Goal: Book appointment/travel/reservation

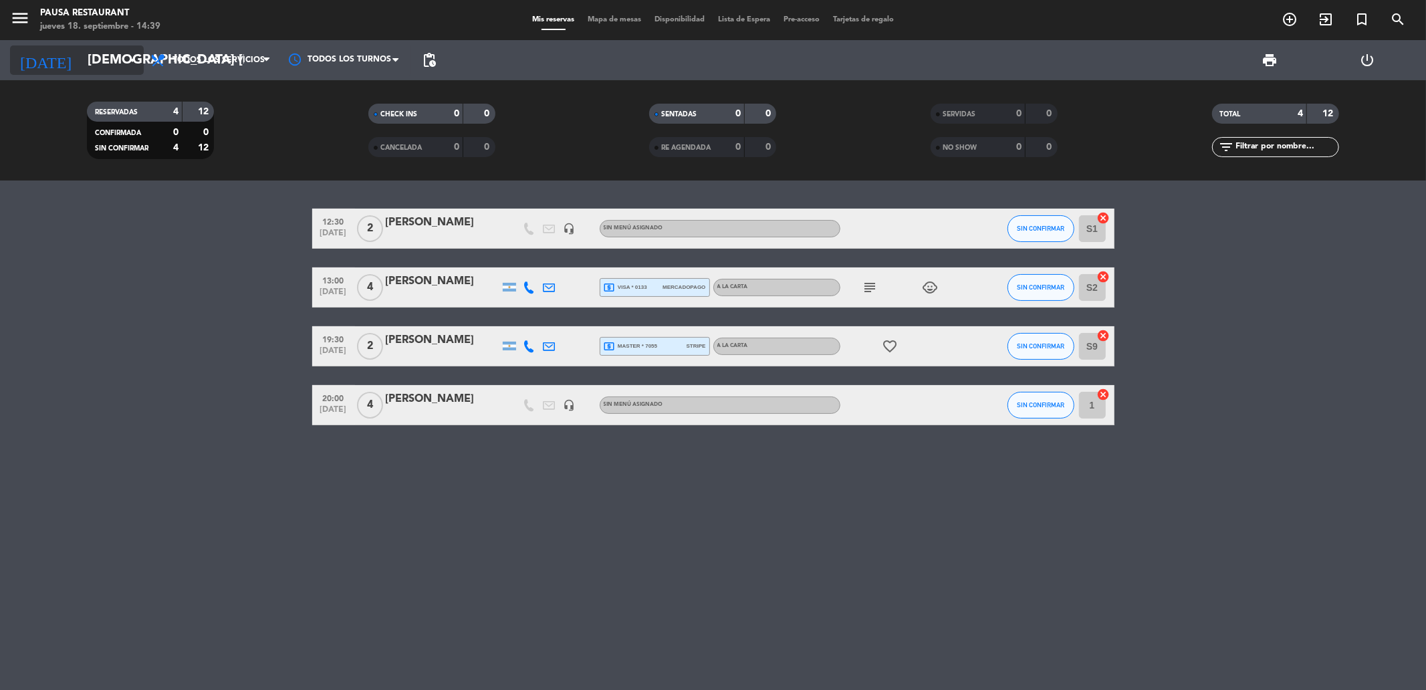
click at [106, 70] on input "[DEMOGRAPHIC_DATA] [DATE]" at bounding box center [166, 59] width 170 height 29
click at [115, 62] on input "[DEMOGRAPHIC_DATA] [DATE]" at bounding box center [166, 59] width 170 height 29
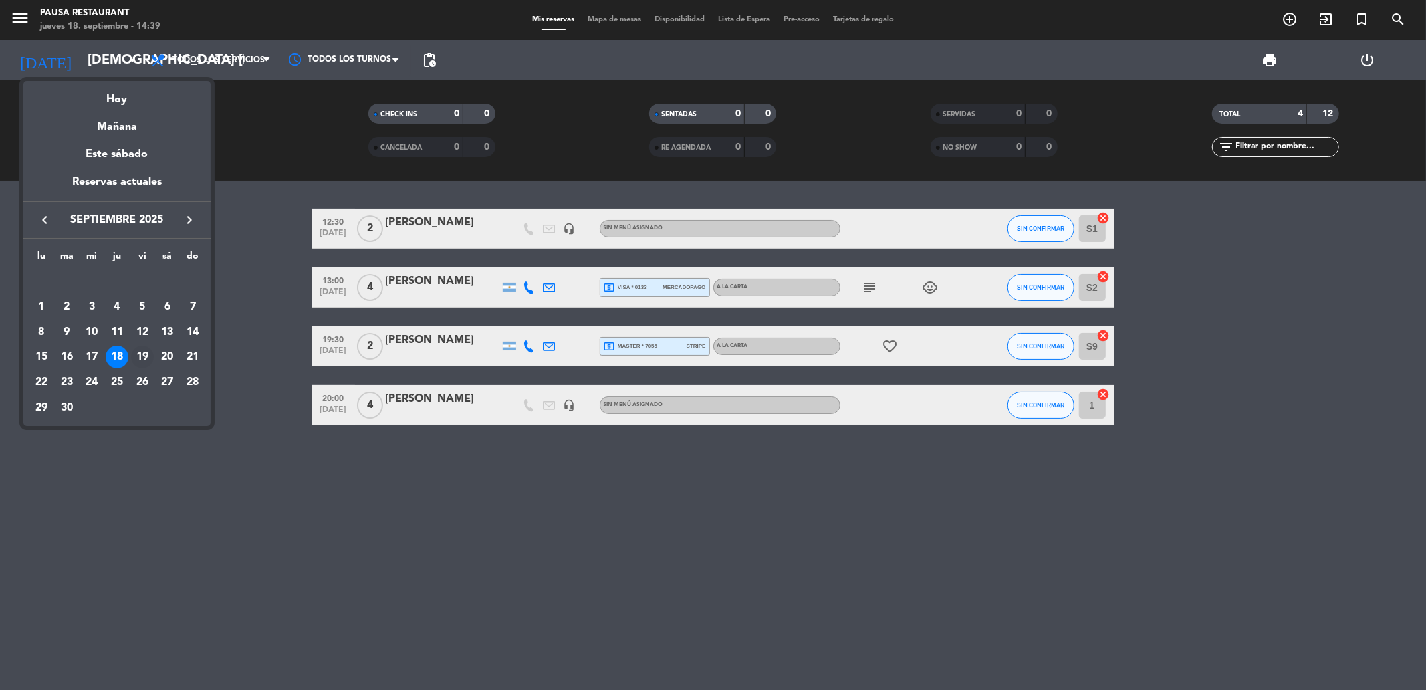
click at [145, 346] on div "19" at bounding box center [142, 357] width 23 height 23
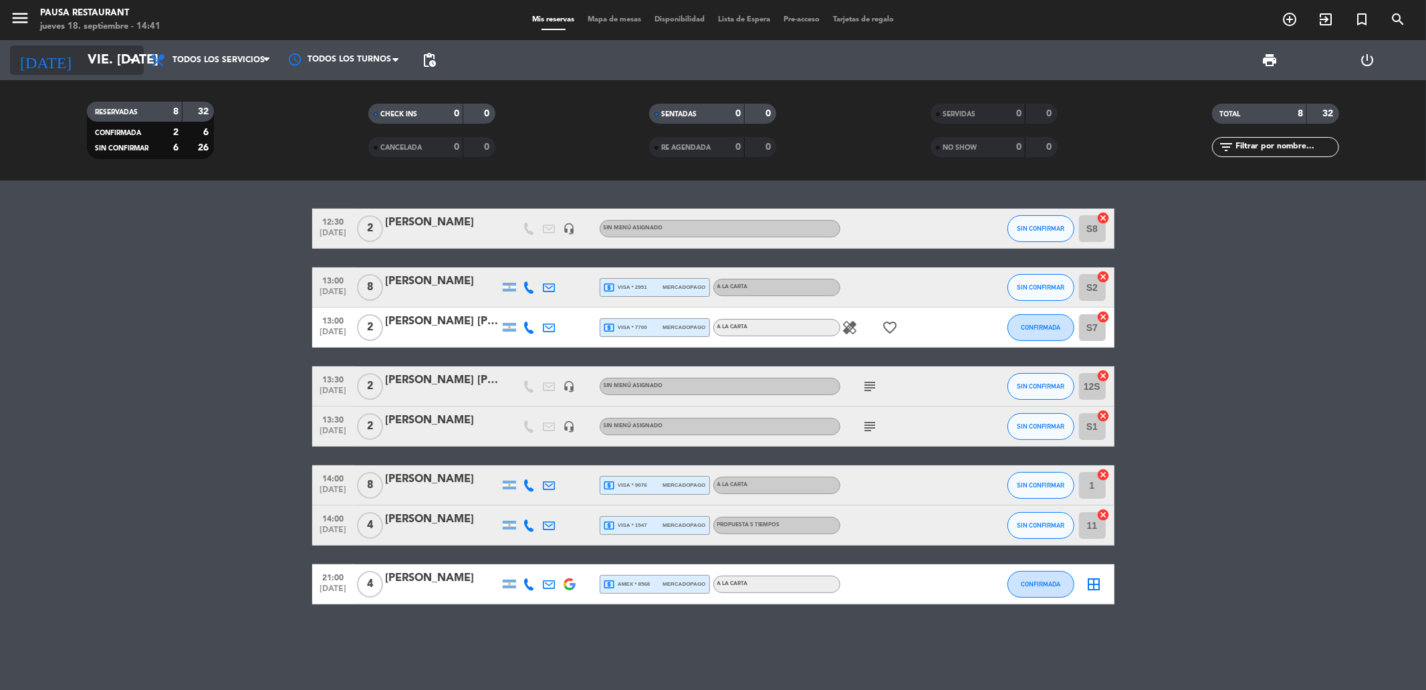
click at [122, 66] on input "vie. [DATE]" at bounding box center [166, 59] width 170 height 29
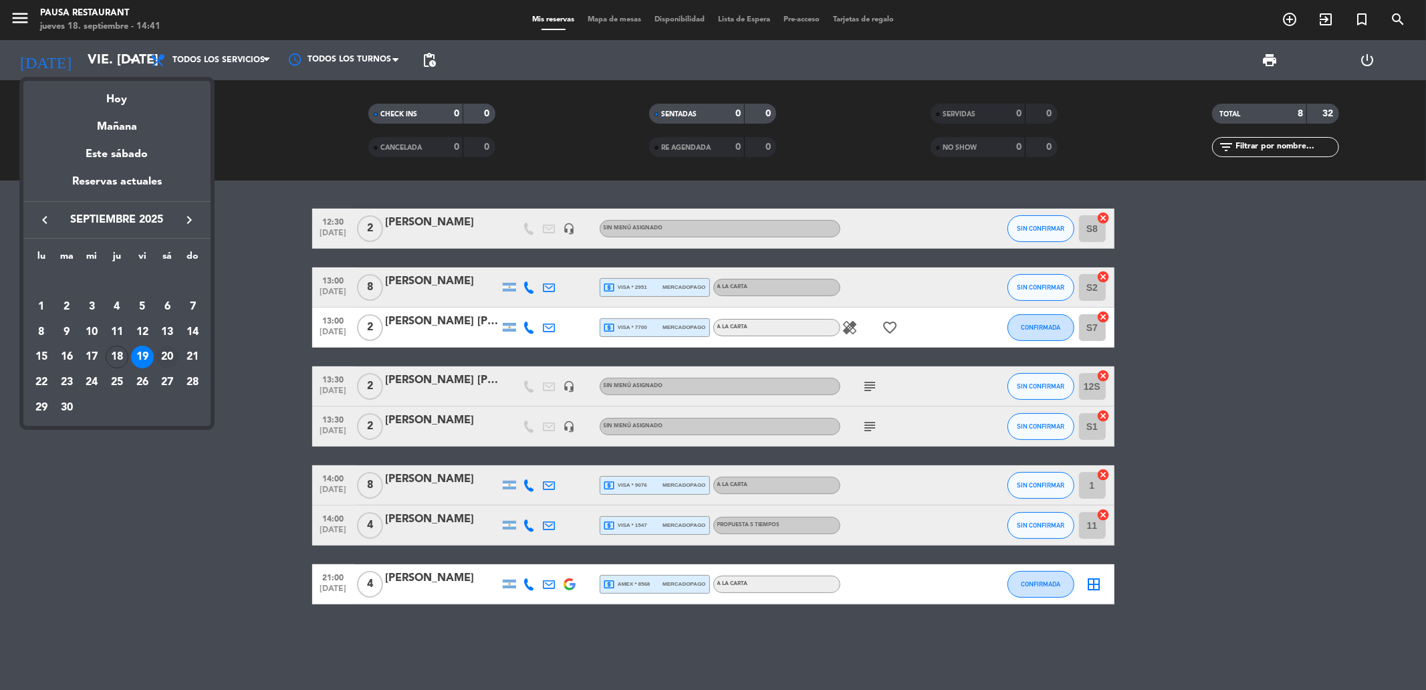
click at [164, 360] on div "20" at bounding box center [167, 357] width 23 height 23
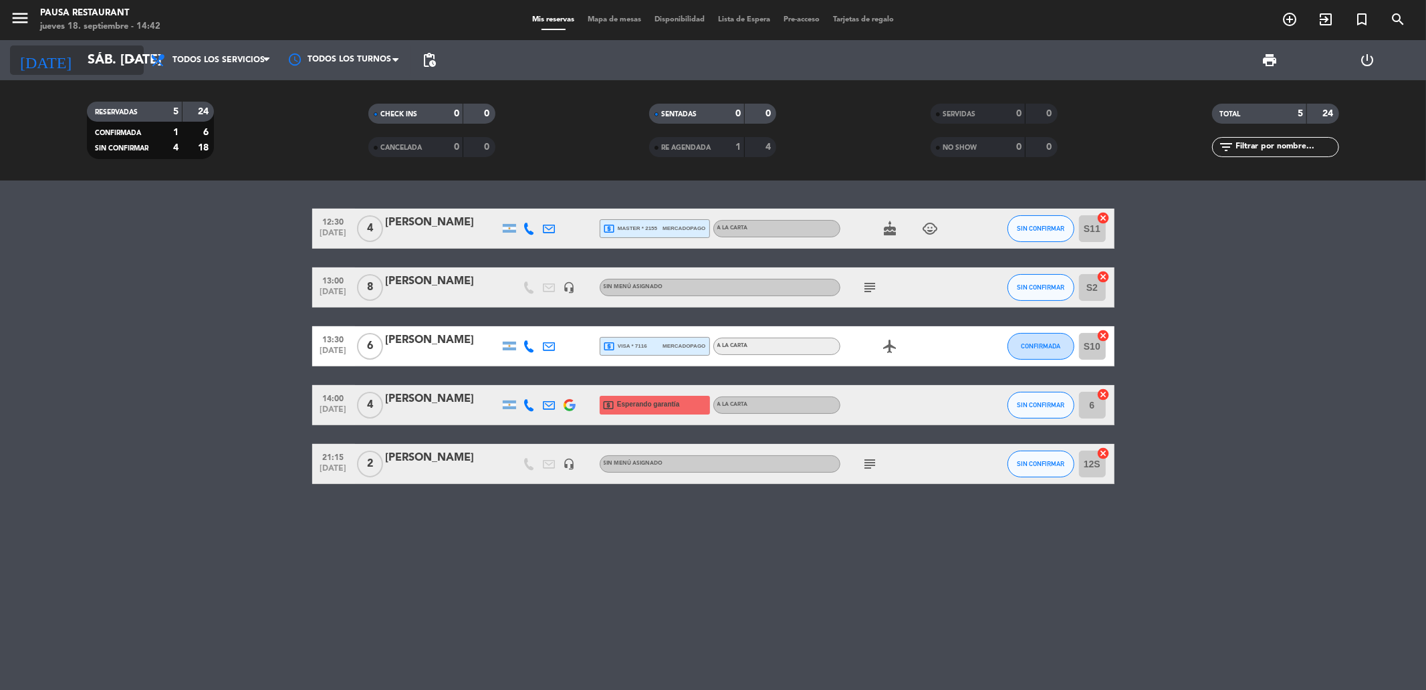
click at [114, 64] on input "sáb. [DATE]" at bounding box center [166, 59] width 170 height 29
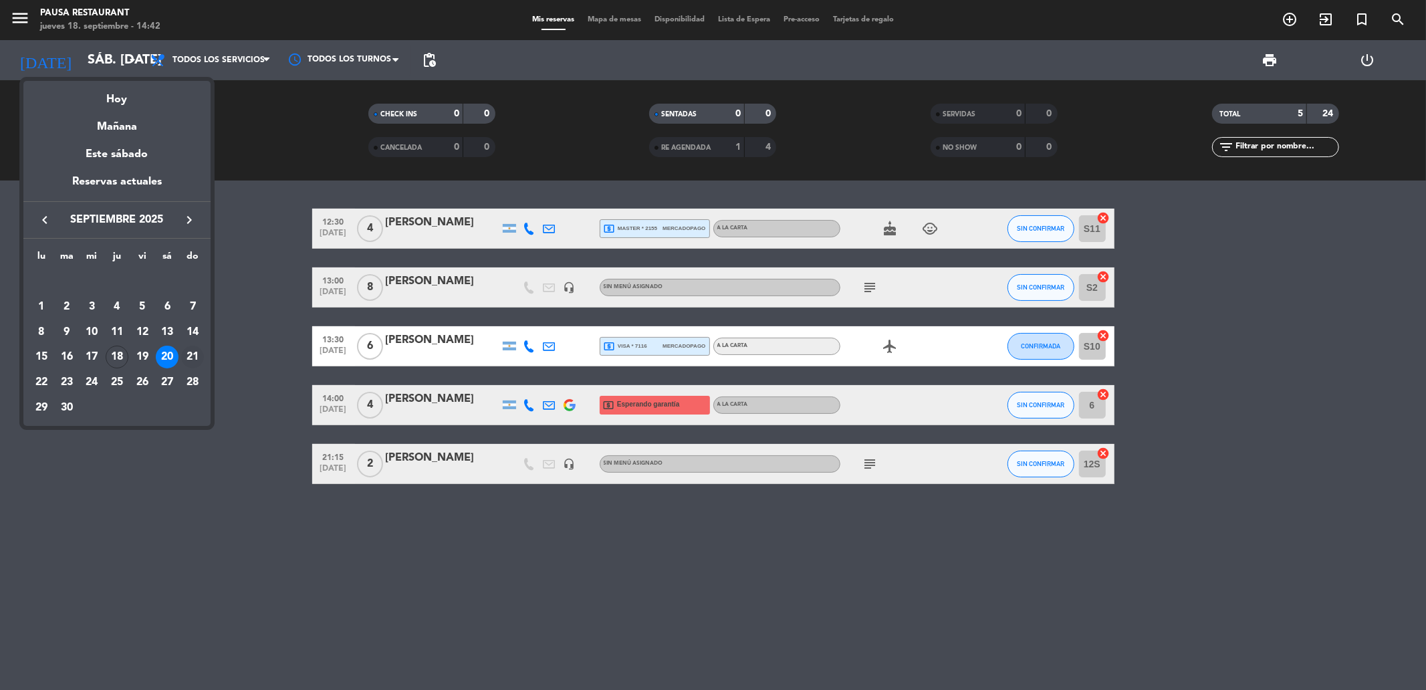
click at [193, 356] on div "21" at bounding box center [192, 357] width 23 height 23
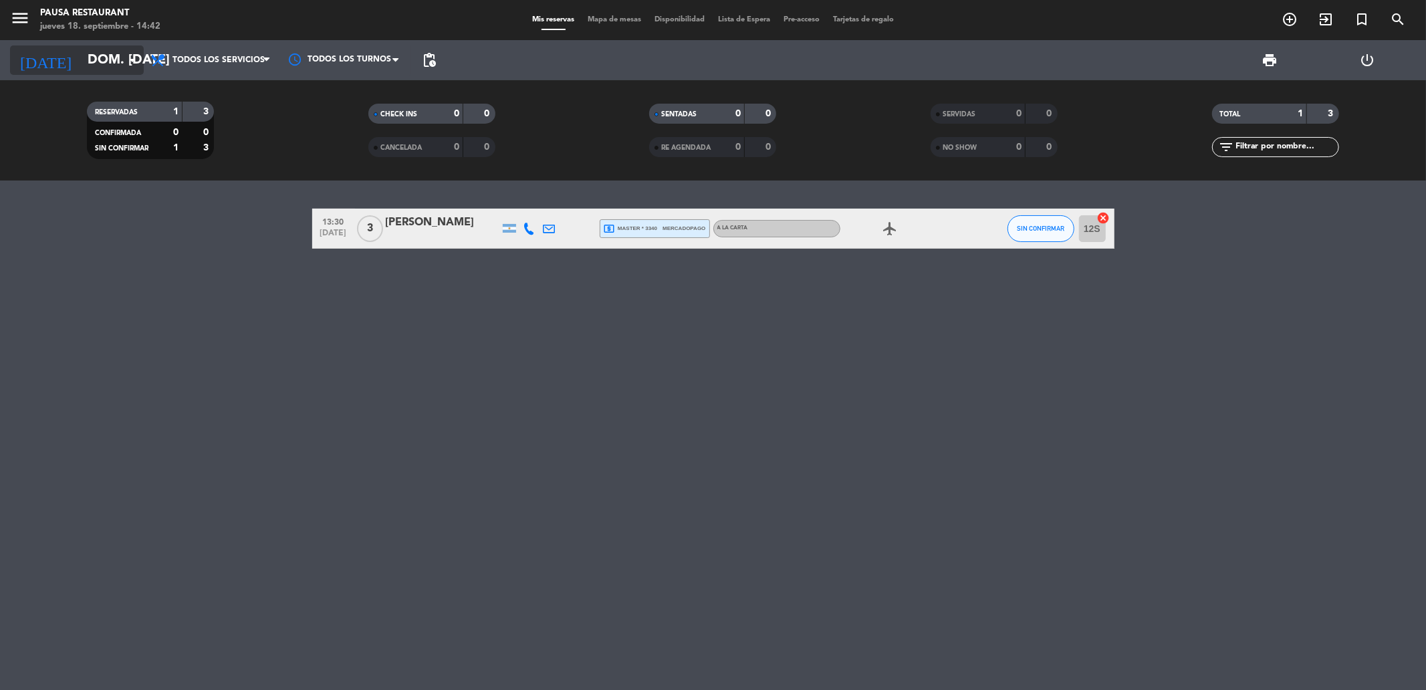
click at [81, 45] on input "dom. [DATE]" at bounding box center [166, 59] width 170 height 29
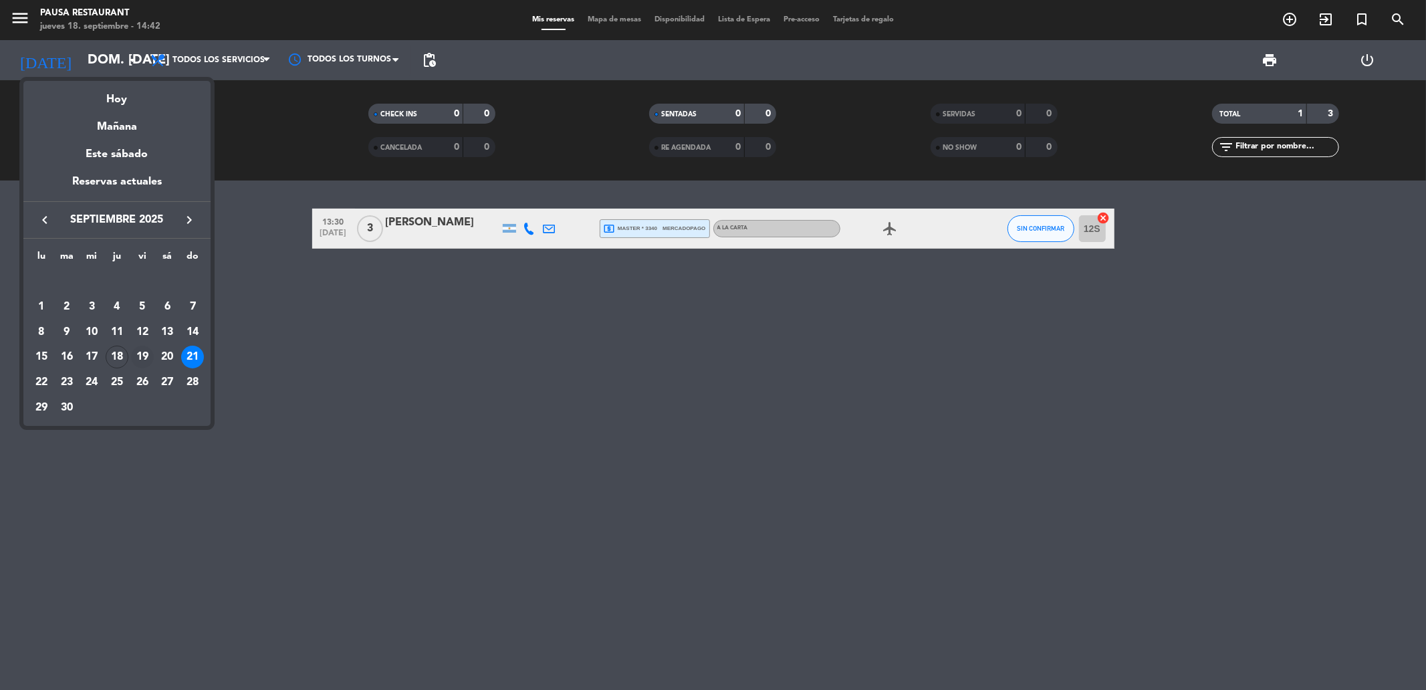
click at [144, 356] on div "19" at bounding box center [142, 357] width 23 height 23
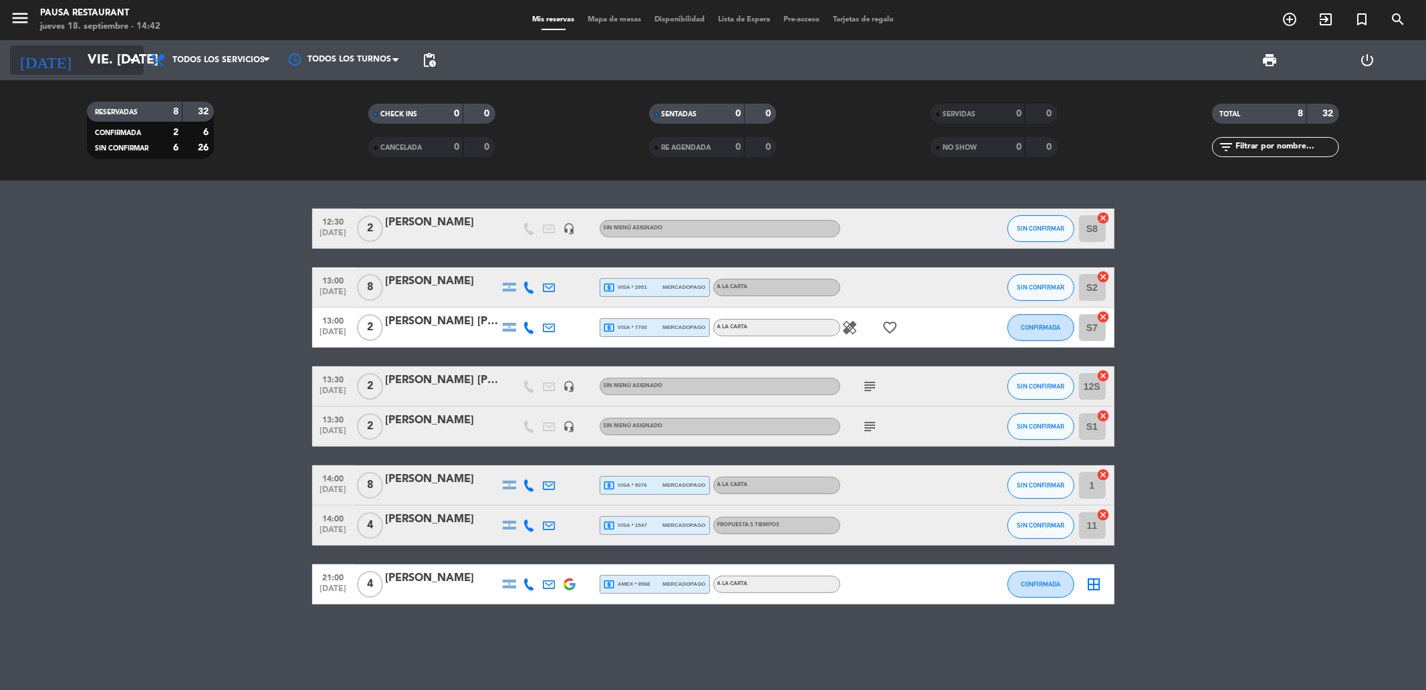
click at [81, 66] on input "vie. [DATE]" at bounding box center [166, 59] width 170 height 29
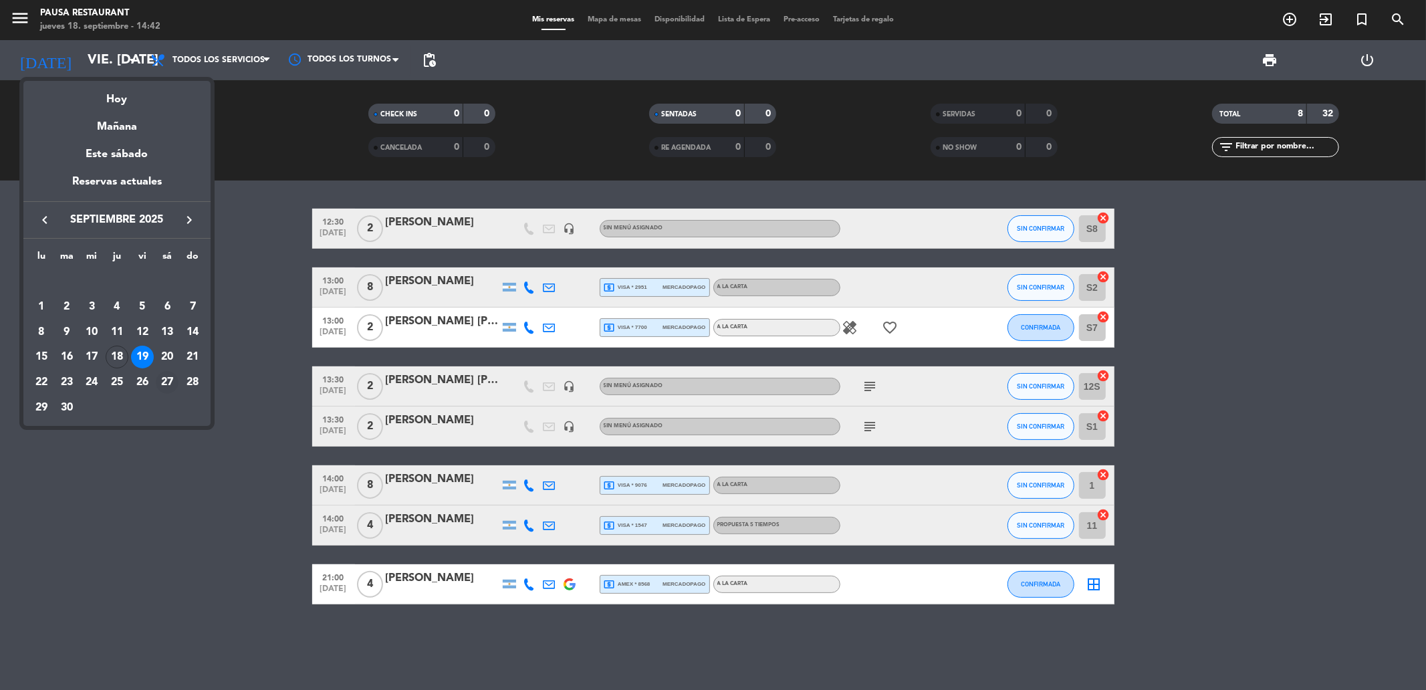
click at [167, 379] on div "27" at bounding box center [167, 382] width 23 height 23
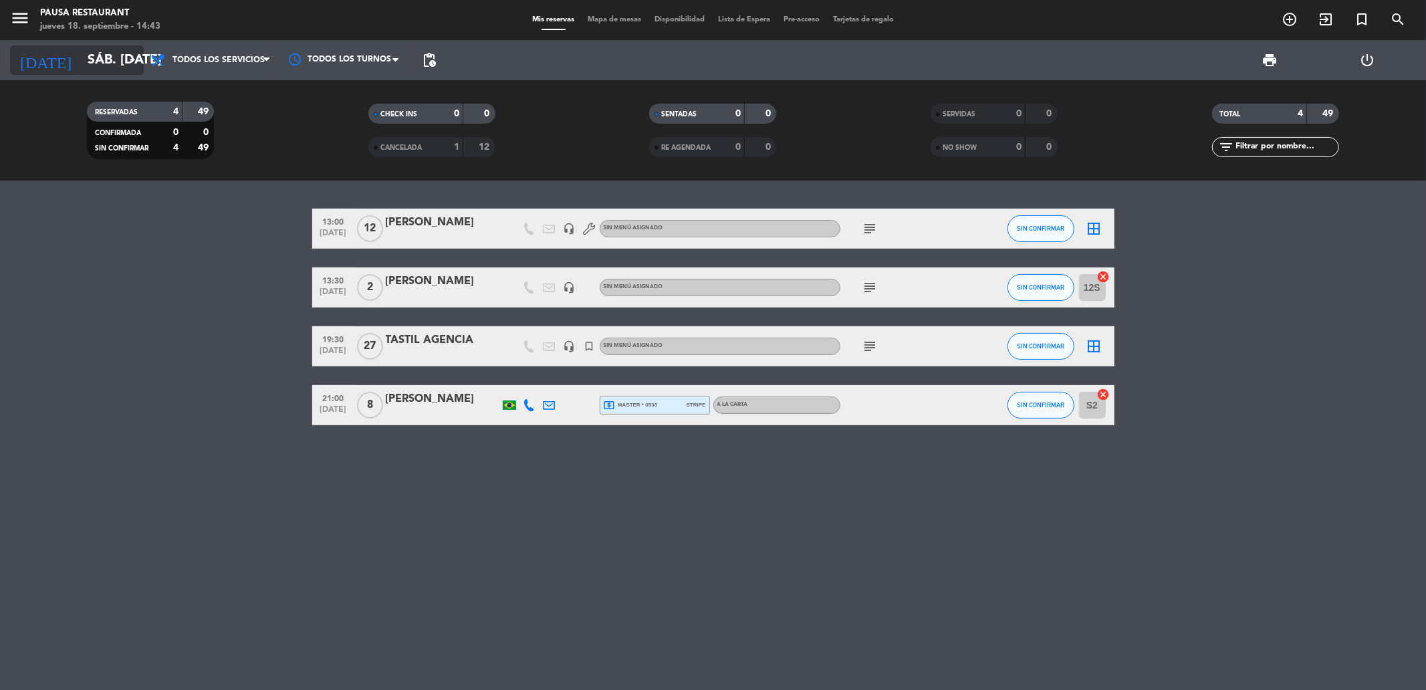
click at [129, 62] on icon "arrow_drop_down" at bounding box center [132, 60] width 16 height 16
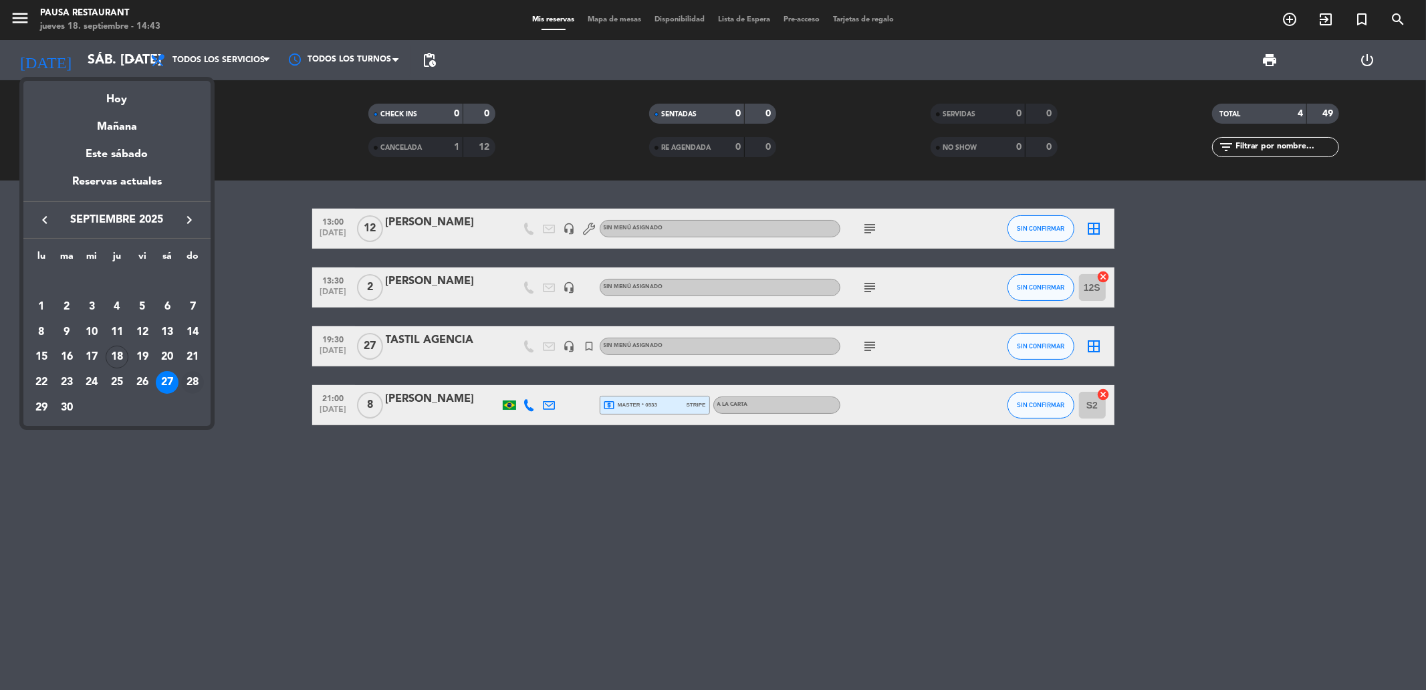
click at [190, 383] on div "28" at bounding box center [192, 382] width 23 height 23
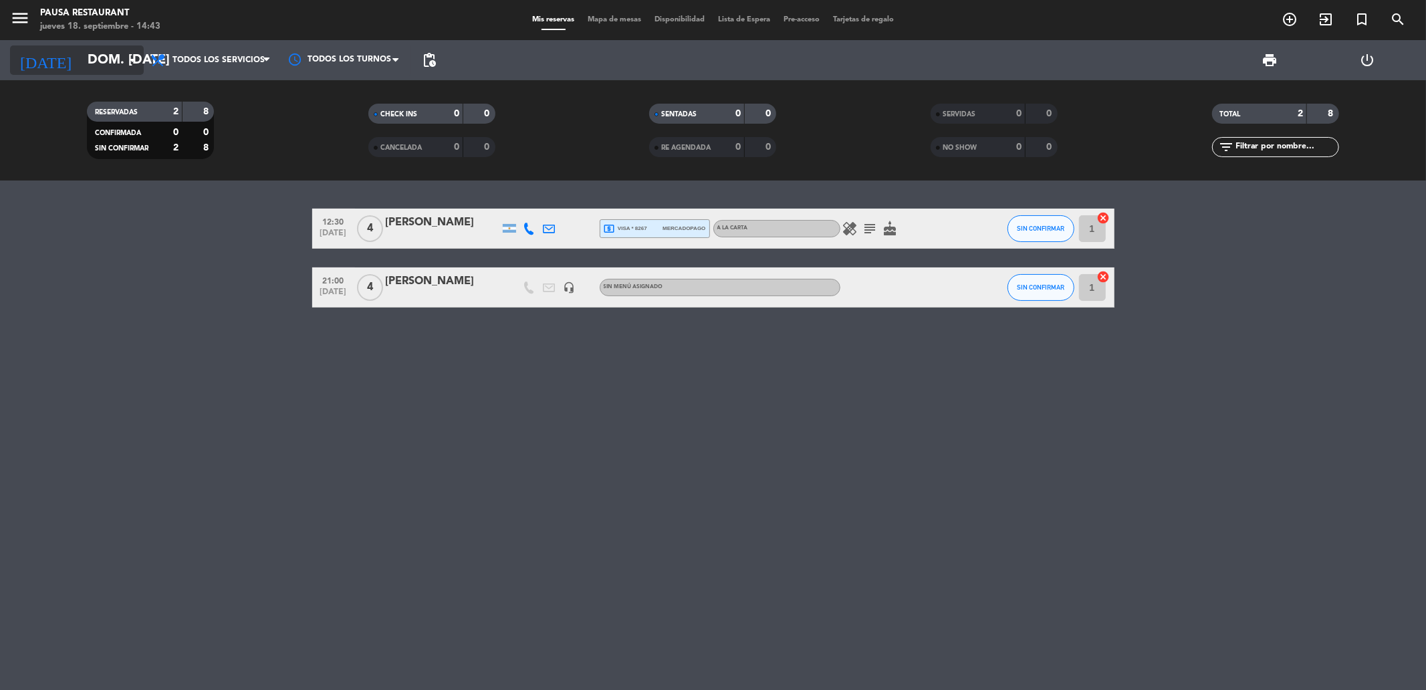
click at [121, 54] on input "dom. [DATE]" at bounding box center [166, 59] width 170 height 29
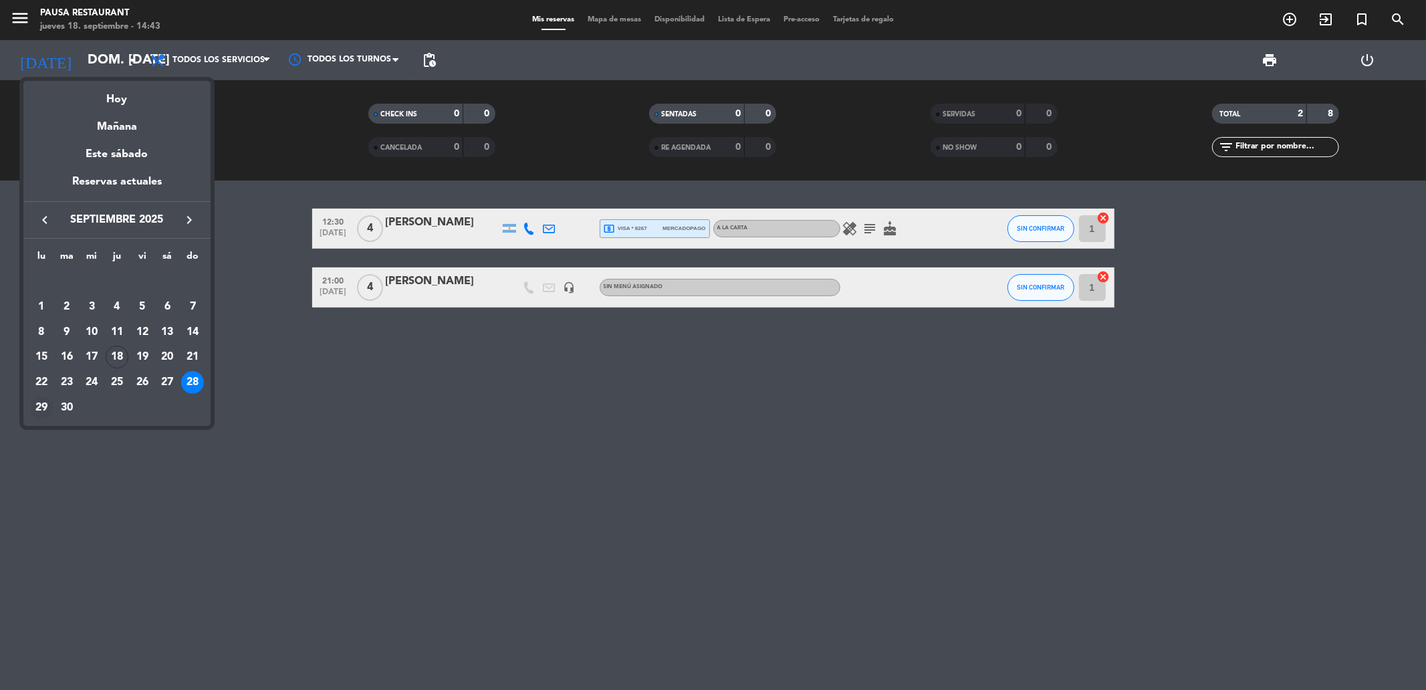
click at [41, 414] on div "29" at bounding box center [41, 407] width 23 height 23
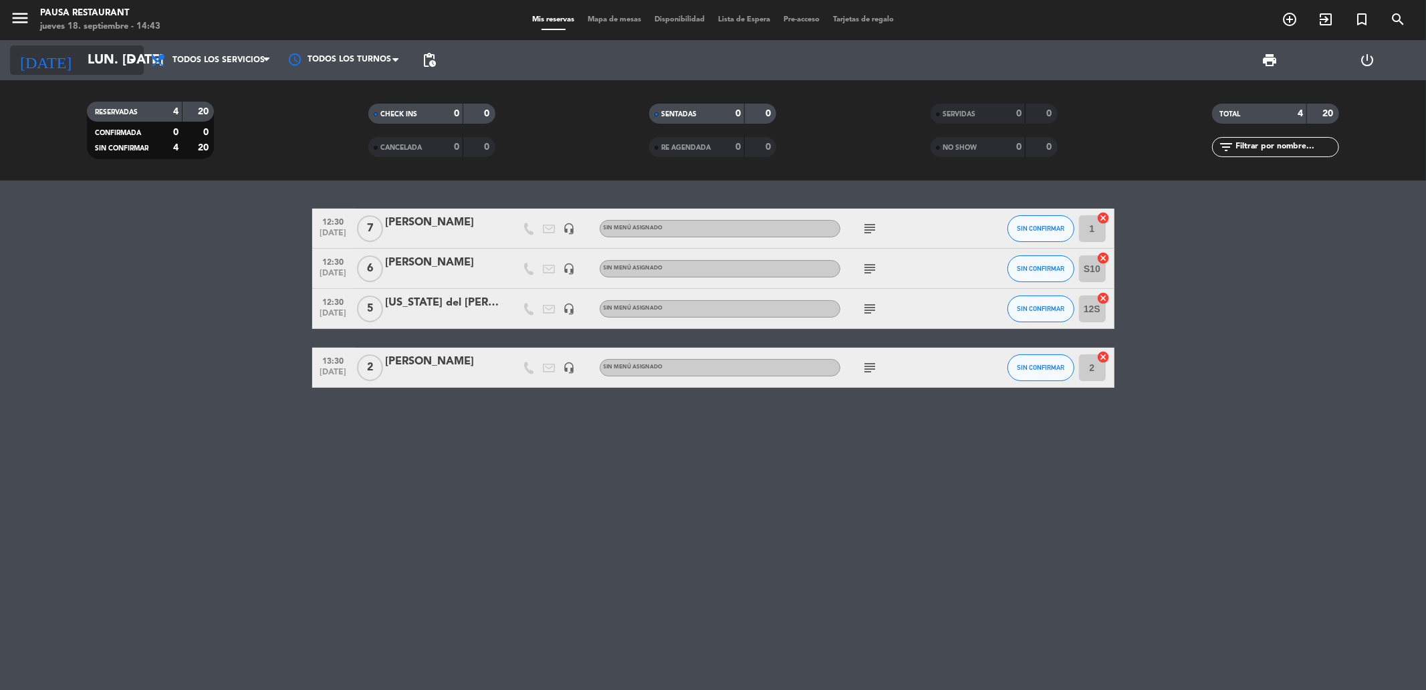
click at [81, 61] on input "lun. [DATE]" at bounding box center [166, 59] width 170 height 29
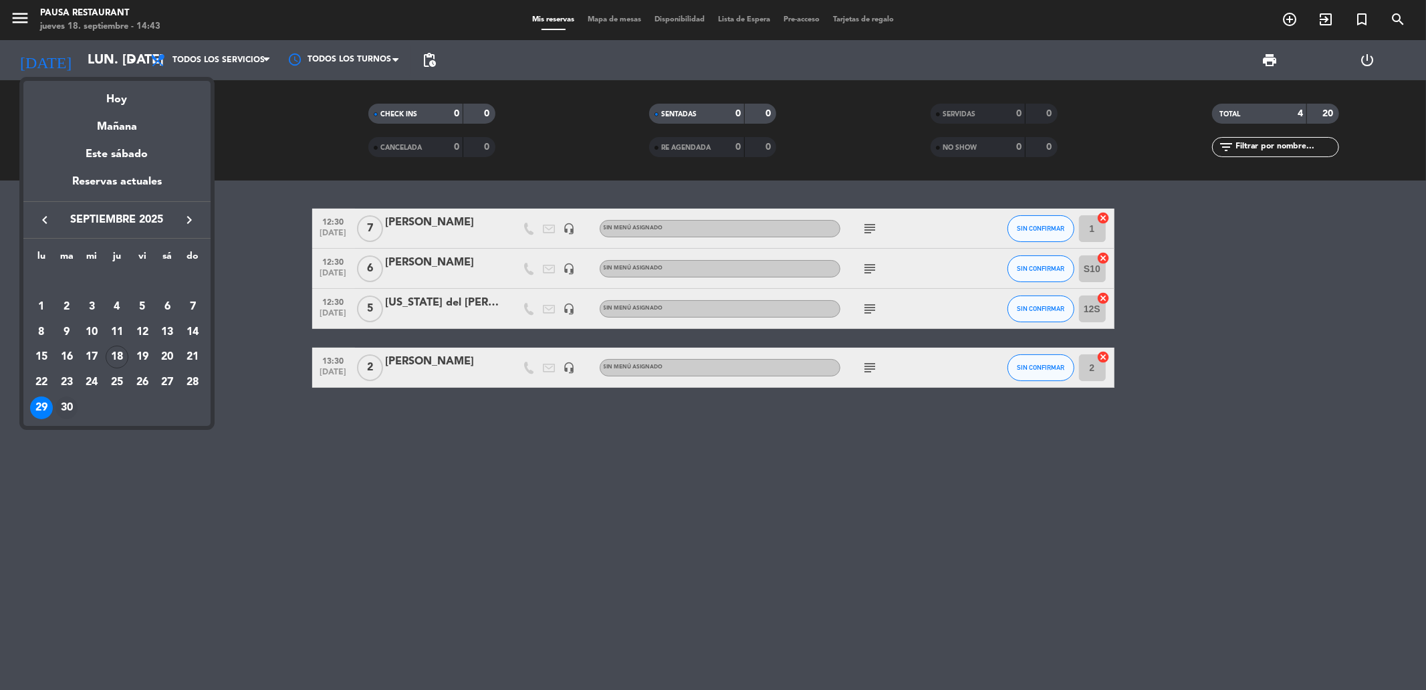
click at [74, 404] on div "30" at bounding box center [66, 407] width 23 height 23
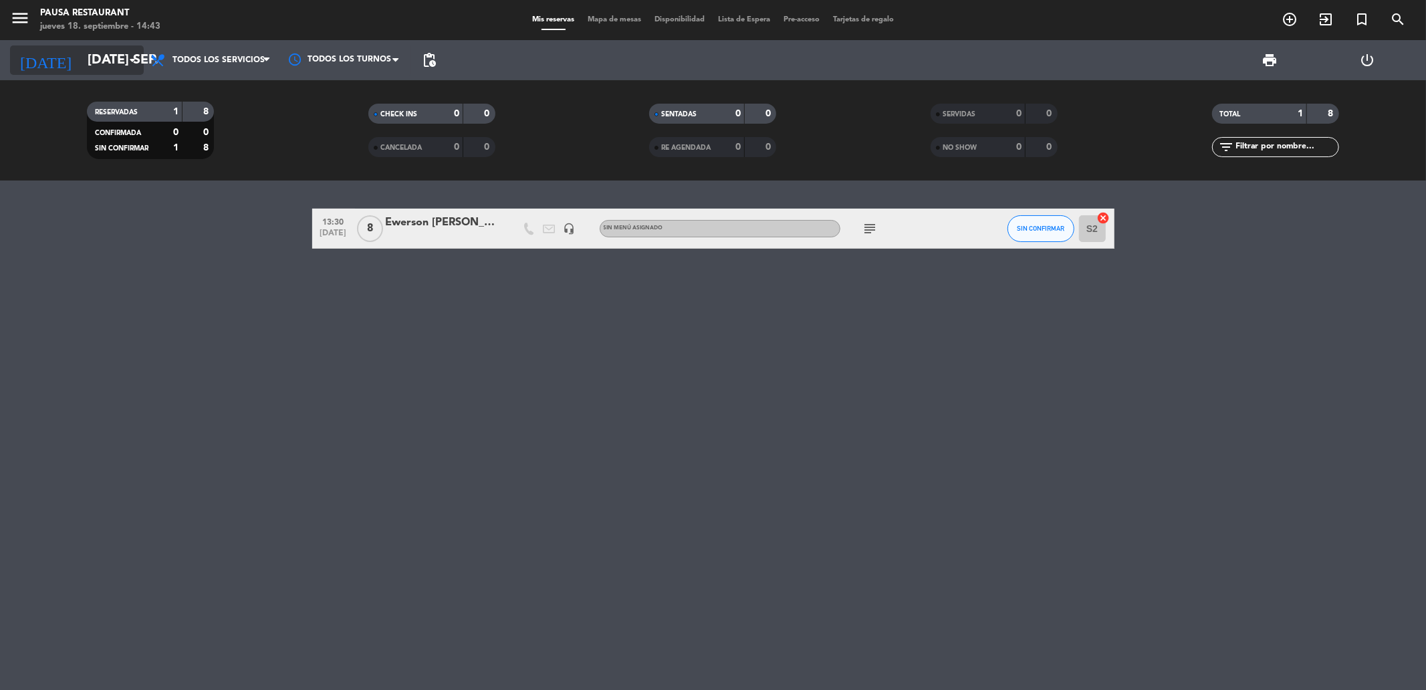
click at [92, 59] on input "[DATE] sep." at bounding box center [166, 59] width 170 height 29
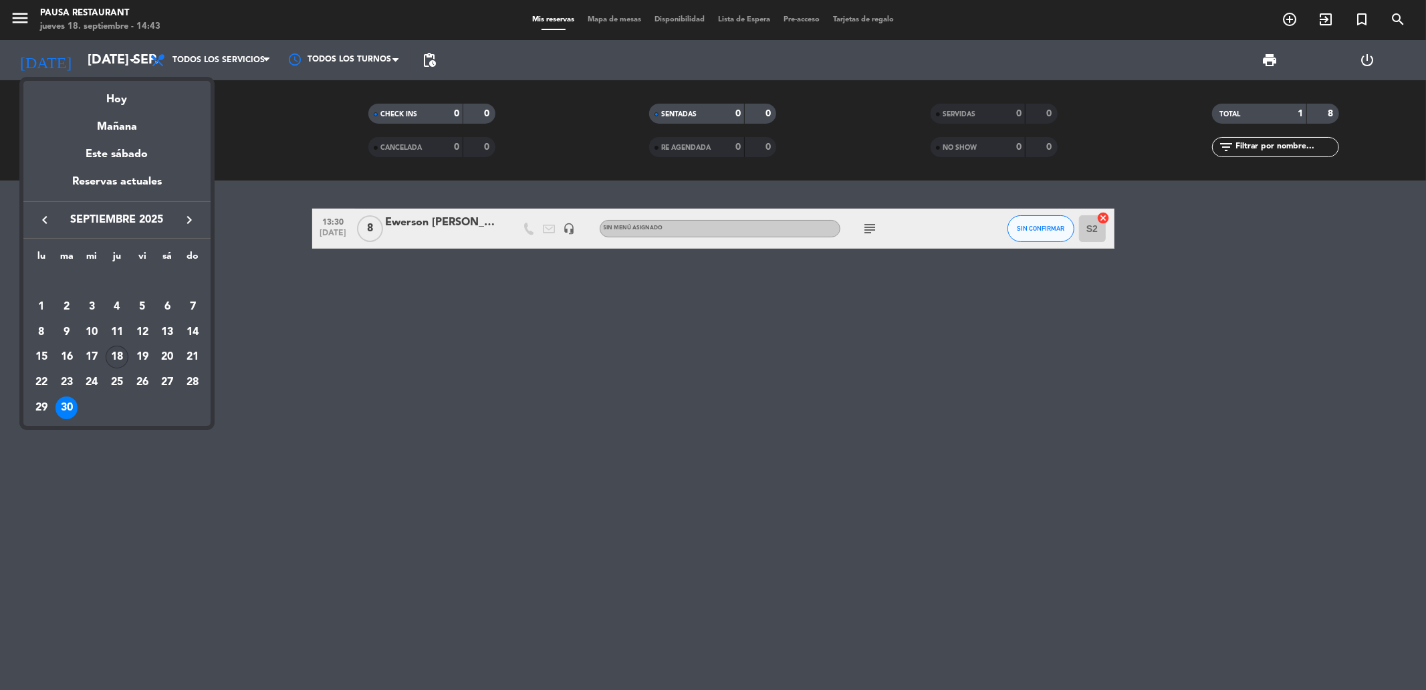
click at [116, 346] on div "18" at bounding box center [117, 357] width 23 height 23
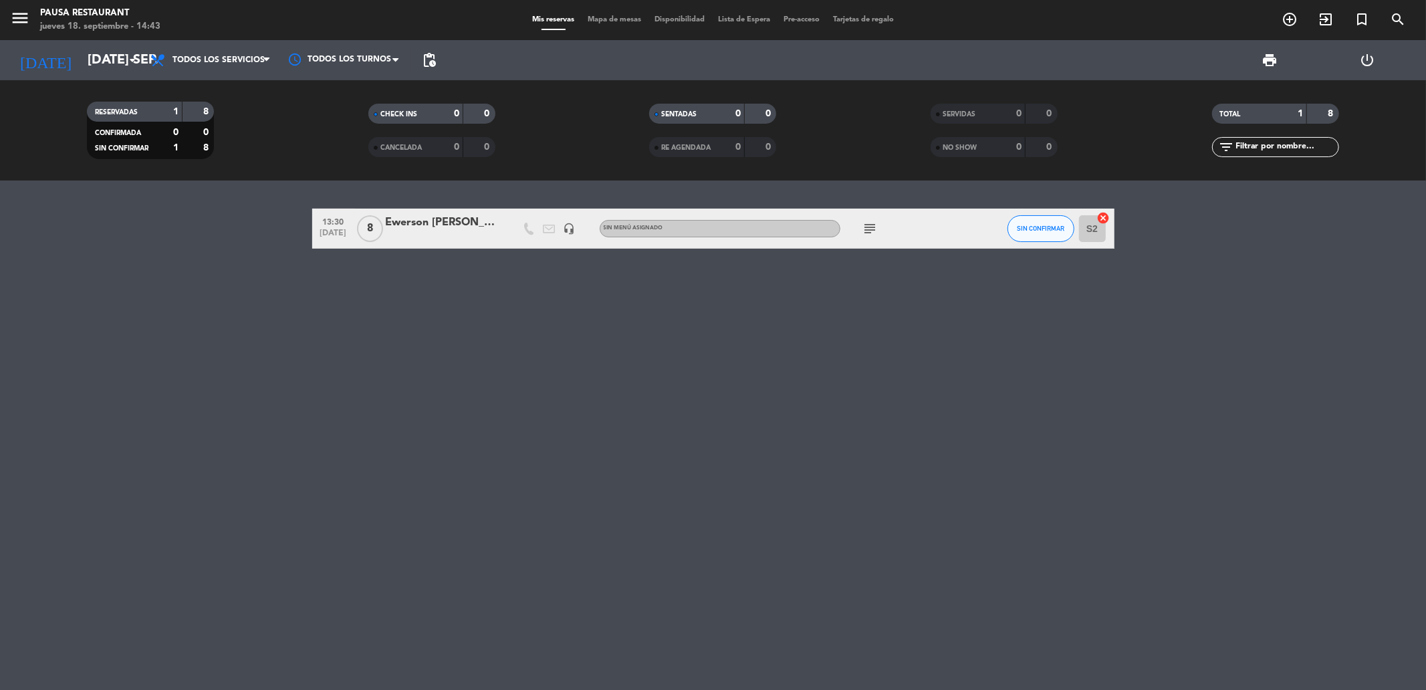
type input "[DEMOGRAPHIC_DATA] [DATE]"
